Goal: Communication & Community: Participate in discussion

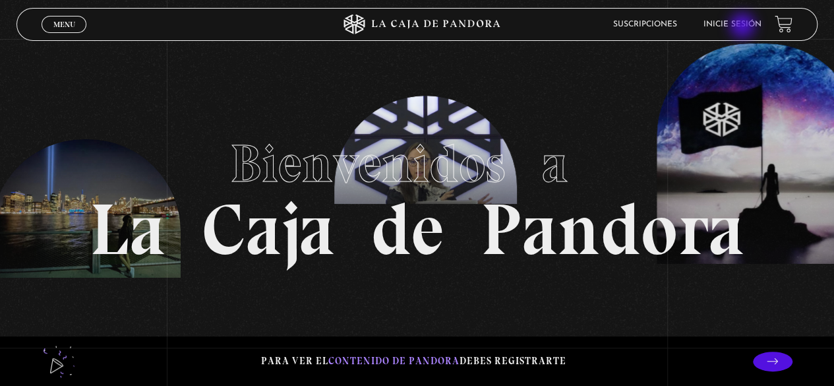
click at [744, 27] on link "Inicie sesión" at bounding box center [733, 24] width 58 height 8
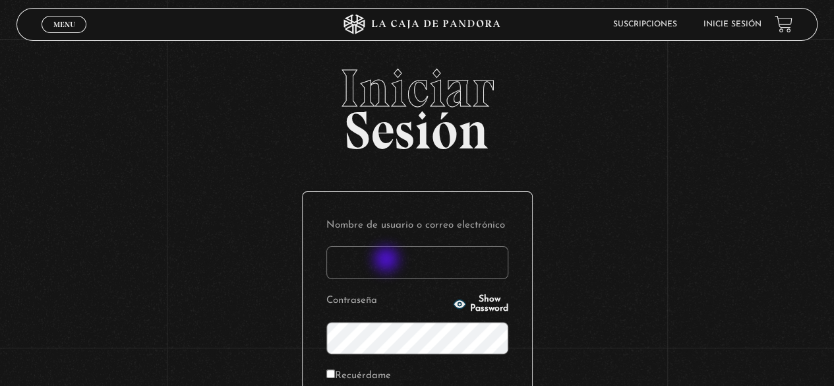
click at [388, 261] on input "Nombre de usuario o correo electrónico" at bounding box center [418, 262] width 182 height 33
type input "[EMAIL_ADDRESS][DOMAIN_NAME]"
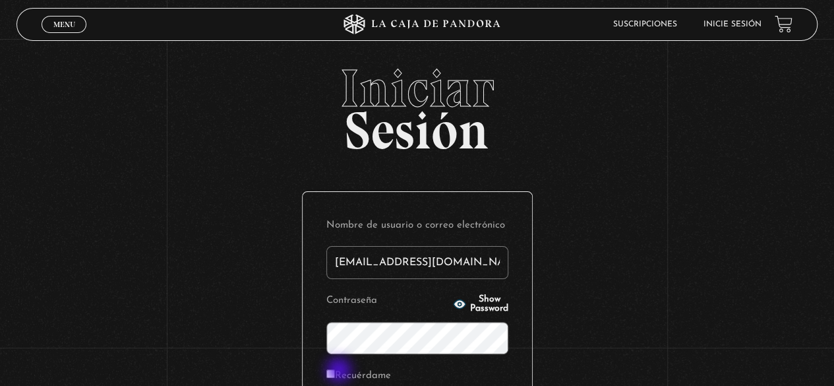
click at [340, 371] on label "Recuérdame" at bounding box center [359, 376] width 65 height 20
click at [335, 371] on input "Recuérdame" at bounding box center [331, 373] width 9 height 9
checkbox input "true"
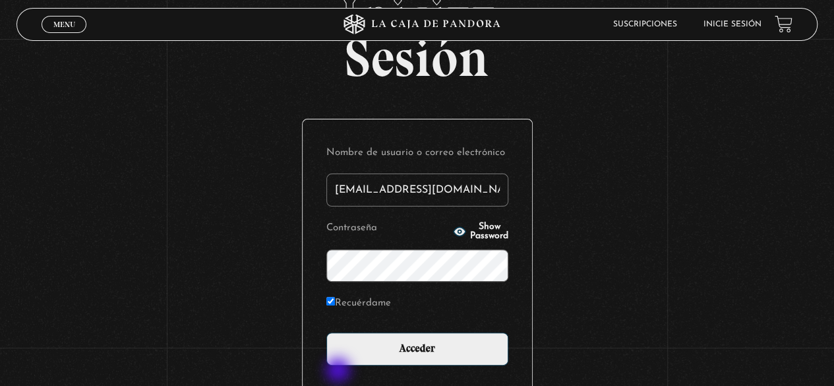
scroll to position [185, 0]
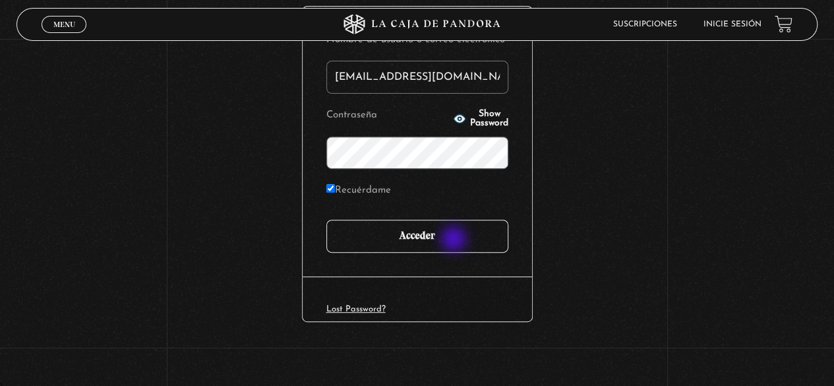
click at [455, 240] on input "Acceder" at bounding box center [418, 236] width 182 height 33
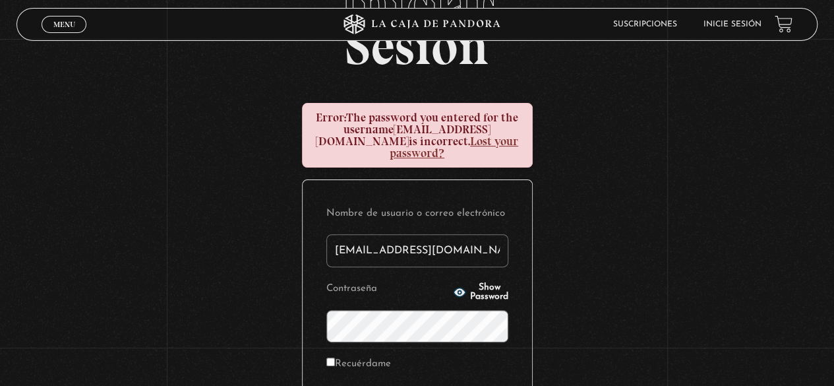
scroll to position [132, 0]
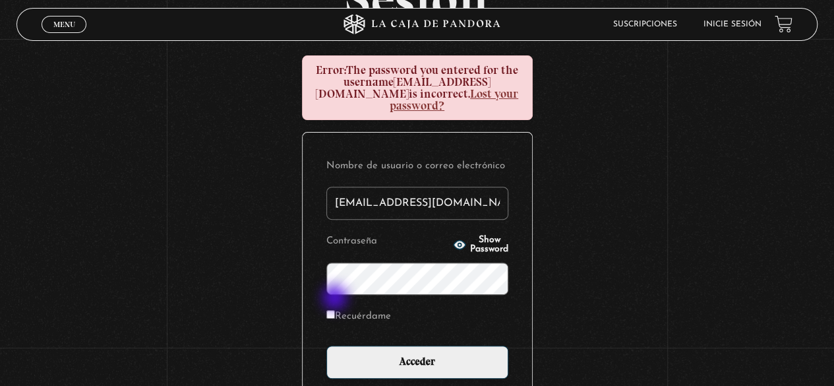
click at [335, 310] on input "Recuérdame" at bounding box center [331, 314] width 9 height 9
checkbox input "true"
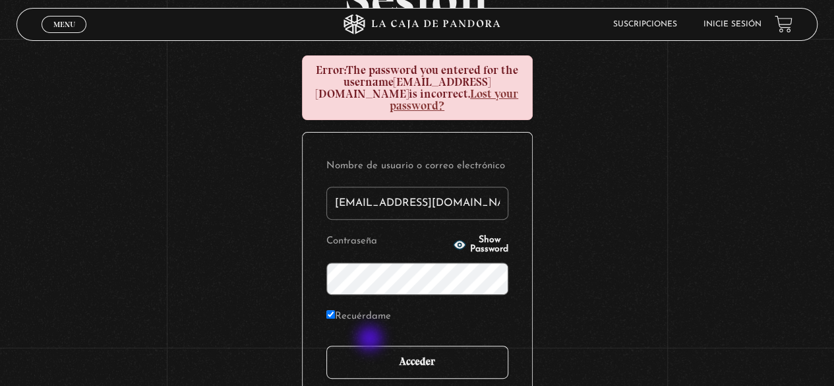
click at [371, 346] on input "Acceder" at bounding box center [418, 362] width 182 height 33
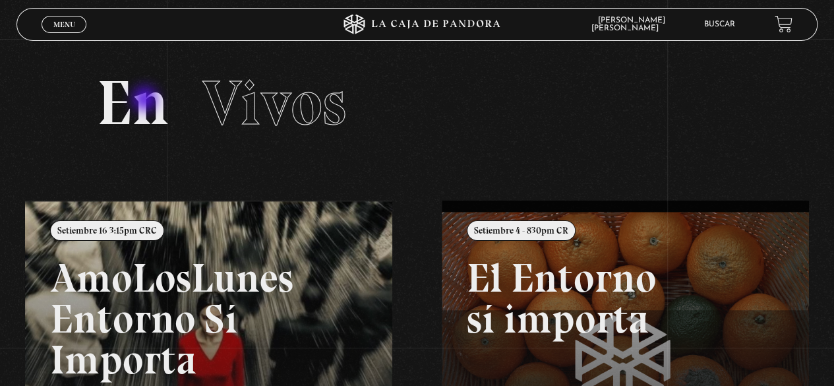
click at [146, 100] on h2 "En Vivos" at bounding box center [417, 103] width 641 height 63
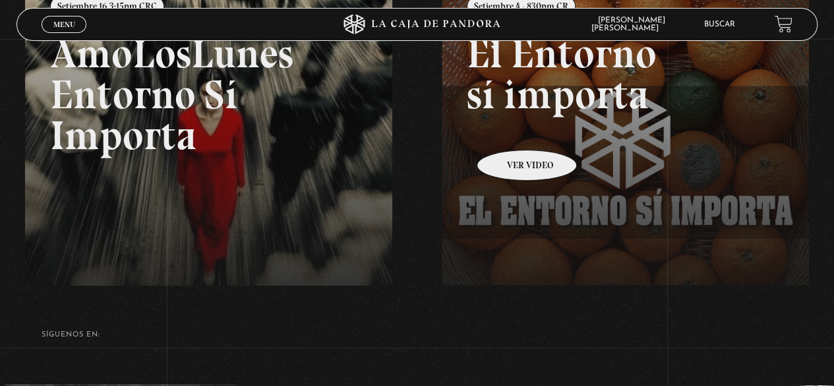
scroll to position [308, 0]
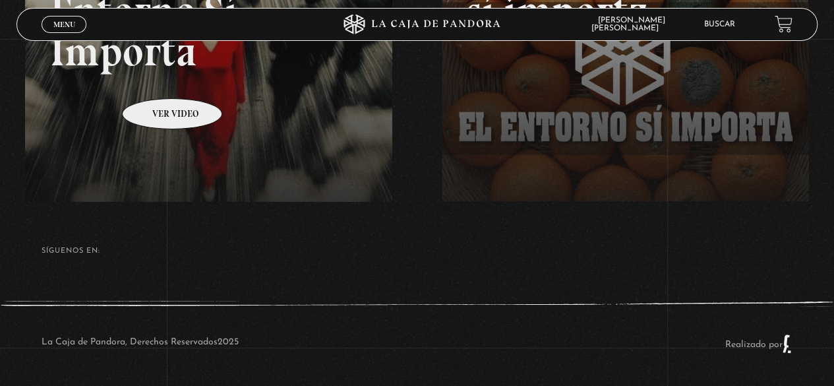
click at [177, 82] on link at bounding box center [442, 85] width 834 height 386
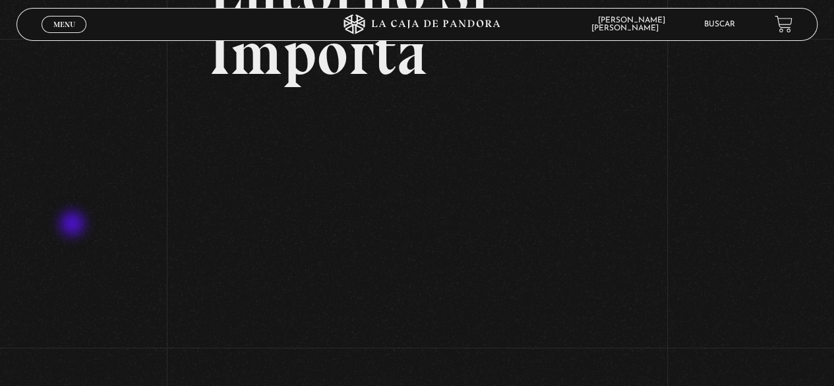
scroll to position [198, 0]
